Goal: Task Accomplishment & Management: Use online tool/utility

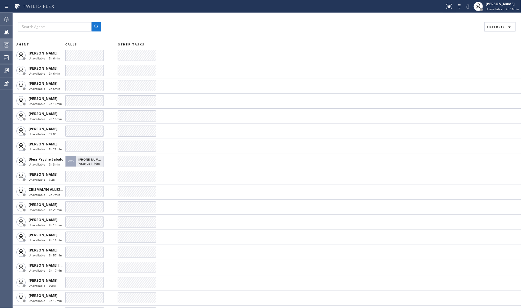
click at [3, 51] on button "Queues Stats" at bounding box center [6, 44] width 13 height 13
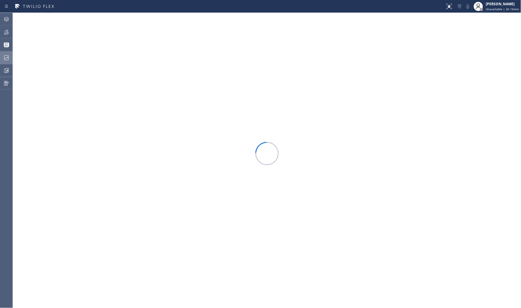
click at [7, 59] on icon at bounding box center [6, 57] width 7 height 7
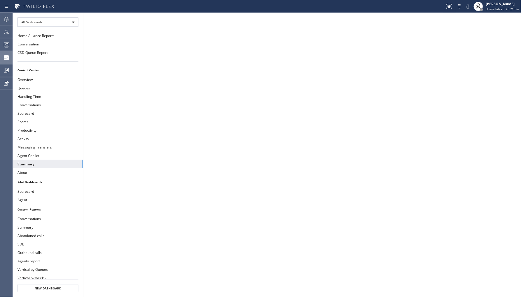
click at [8, 31] on icon at bounding box center [6, 32] width 7 height 7
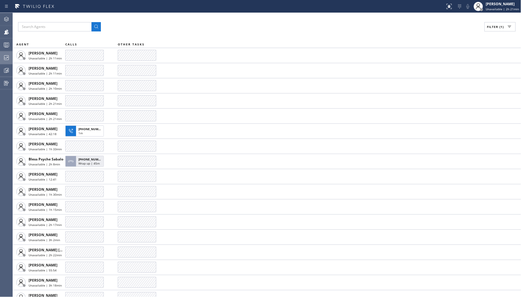
click at [493, 28] on span "Filter (1)" at bounding box center [495, 27] width 17 height 4
click at [446, 87] on label "Break" at bounding box center [477, 87] width 77 height 5
click at [439, 87] on input "Break" at bounding box center [435, 87] width 7 height 7
checkbox input "true"
click at [451, 77] on label "Unavailable" at bounding box center [477, 78] width 77 height 5
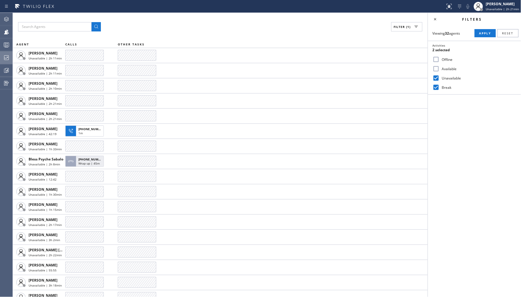
click at [439, 77] on input "Unavailable" at bounding box center [435, 78] width 7 height 7
click at [488, 34] on span "Apply" at bounding box center [485, 33] width 12 height 4
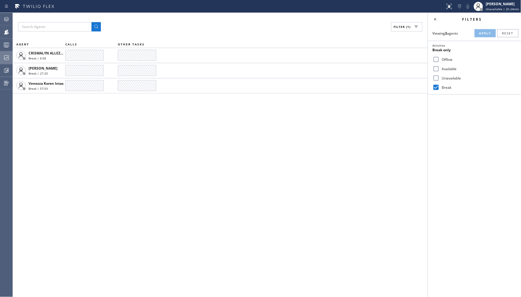
click at [435, 78] on input "Unavailable" at bounding box center [435, 78] width 7 height 7
checkbox input "true"
click at [448, 88] on label "Break" at bounding box center [477, 87] width 77 height 5
click at [439, 88] on input "Break" at bounding box center [435, 87] width 7 height 7
checkbox input "false"
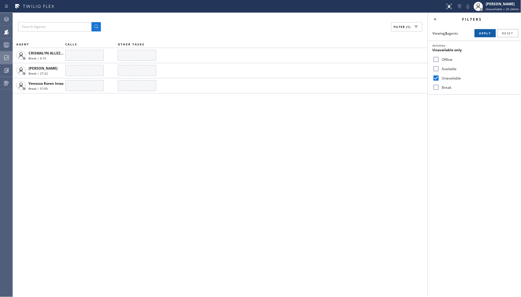
click at [483, 35] on span "Apply" at bounding box center [485, 33] width 12 height 4
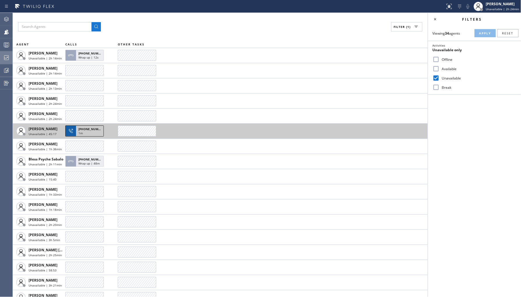
click at [78, 133] on div "+17146236805 1m" at bounding box center [89, 131] width 27 height 10
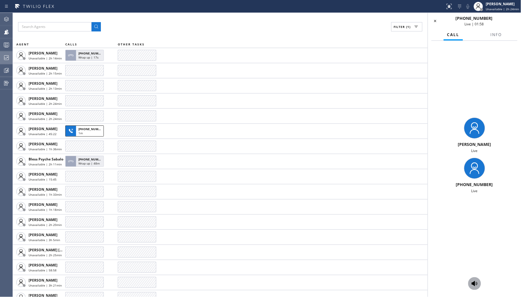
click at [475, 281] on icon at bounding box center [474, 283] width 7 height 7
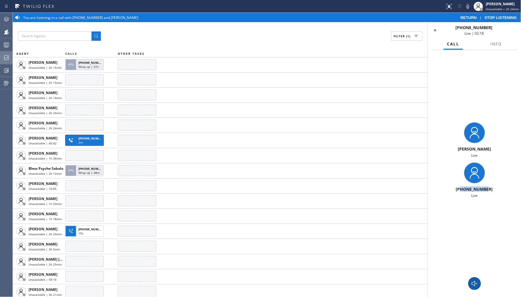
drag, startPoint x: 491, startPoint y: 187, endPoint x: 462, endPoint y: 189, distance: 28.9
click at [462, 189] on div "+17146236805" at bounding box center [474, 190] width 88 height 6
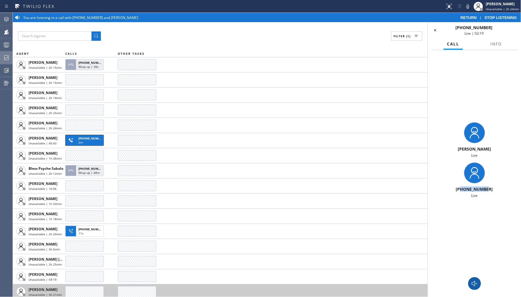
copy span "7146236805"
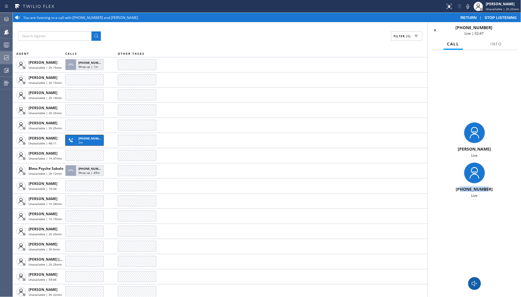
click at [472, 284] on icon at bounding box center [475, 283] width 6 height 5
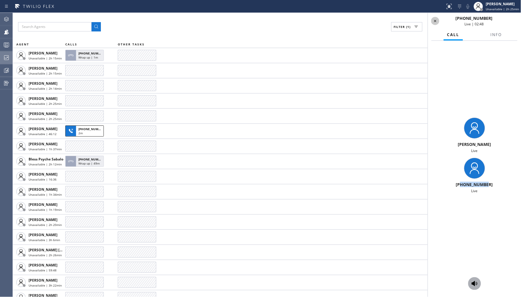
click at [435, 23] on icon at bounding box center [435, 20] width 7 height 7
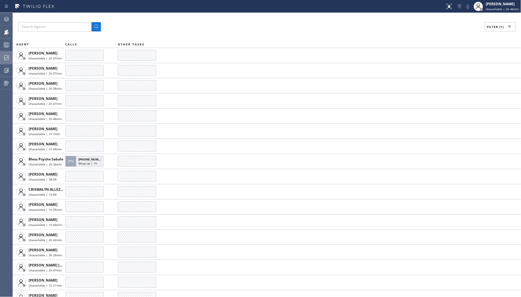
click at [6, 57] on icon at bounding box center [6, 57] width 7 height 7
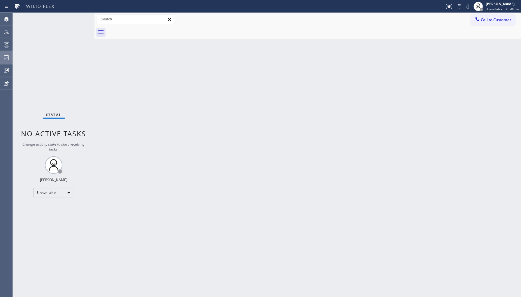
click at [2, 53] on div at bounding box center [6, 58] width 13 height 12
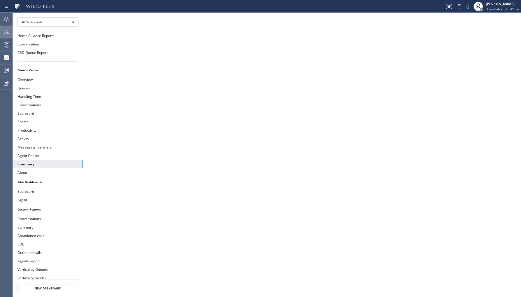
click at [5, 34] on icon at bounding box center [6, 32] width 7 height 7
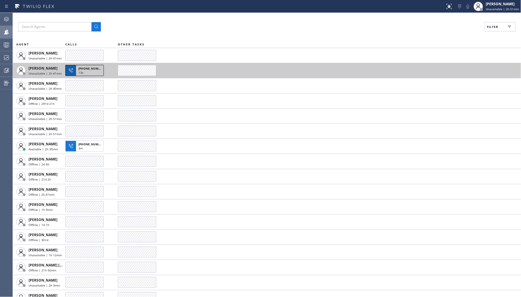
click at [93, 68] on span "[PHONE_NUMBER]" at bounding box center [91, 68] width 27 height 4
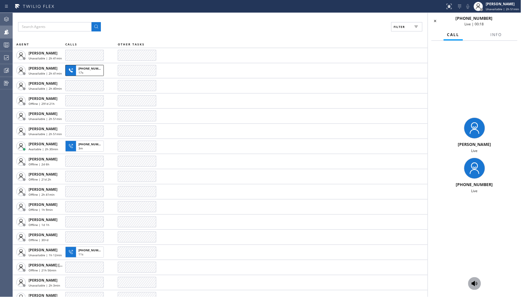
click at [471, 288] on button at bounding box center [474, 283] width 13 height 13
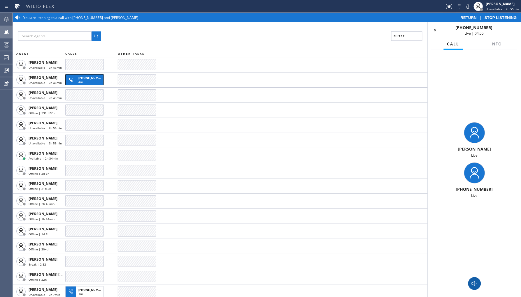
click at [473, 282] on icon at bounding box center [474, 283] width 7 height 7
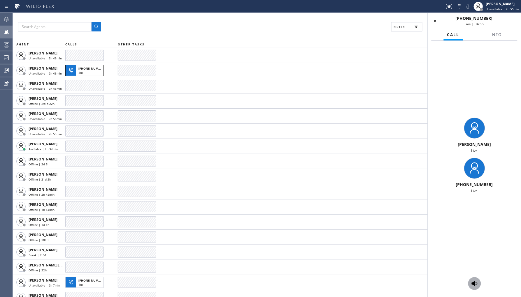
click at [436, 25] on div "[PHONE_NUMBER] Live | 04:56" at bounding box center [474, 20] width 87 height 11
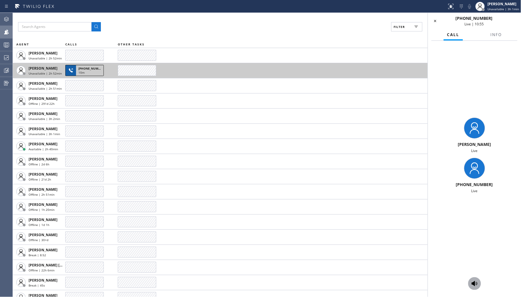
click at [83, 76] on div "[PHONE_NUMBER] 10m" at bounding box center [84, 70] width 38 height 11
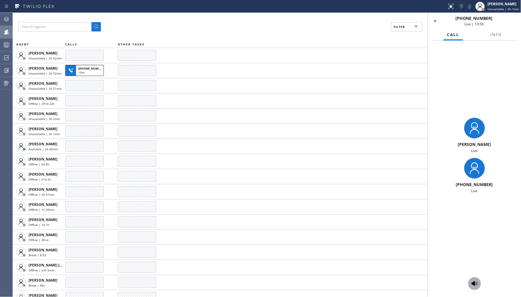
click at [476, 285] on icon at bounding box center [474, 283] width 7 height 7
